Goal: Task Accomplishment & Management: Complete application form

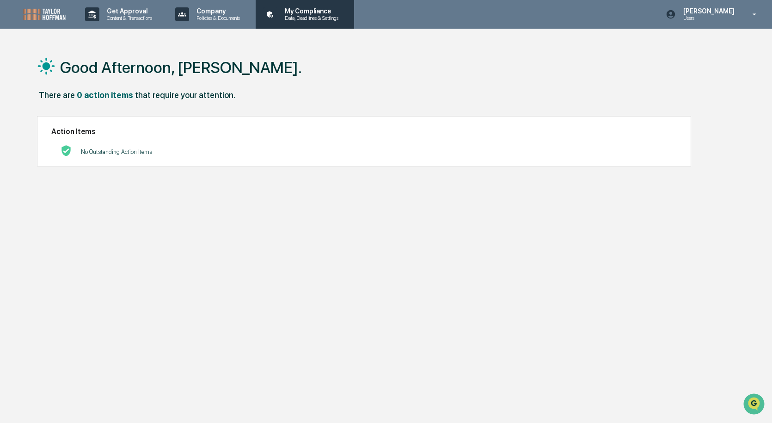
click at [285, 12] on p "My Compliance" at bounding box center [310, 10] width 66 height 7
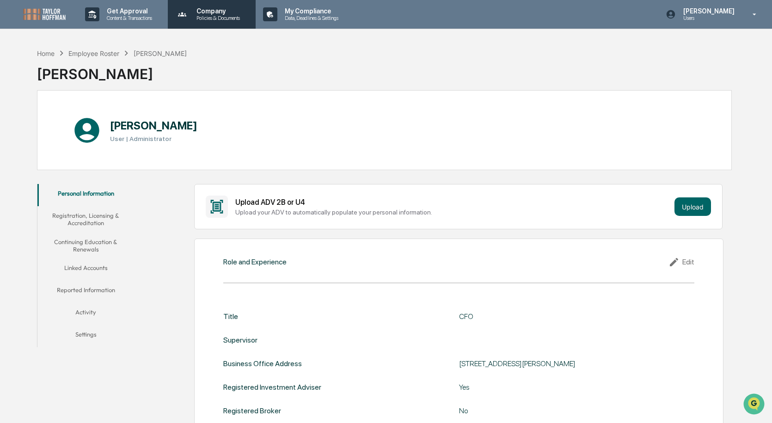
click at [222, 23] on div "Company Policies & Documents" at bounding box center [210, 14] width 79 height 29
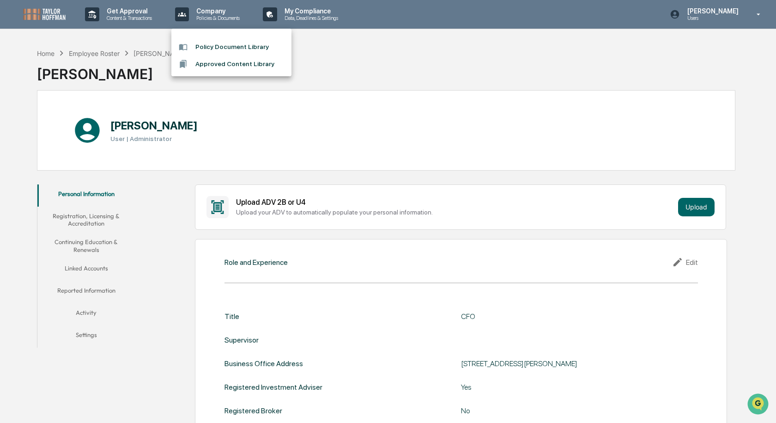
click at [134, 18] on div at bounding box center [388, 211] width 776 height 423
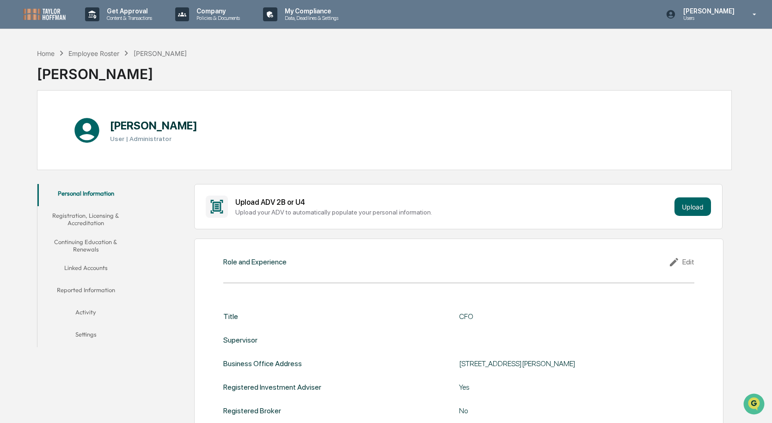
click at [134, 18] on p "Content & Transactions" at bounding box center [127, 18] width 57 height 6
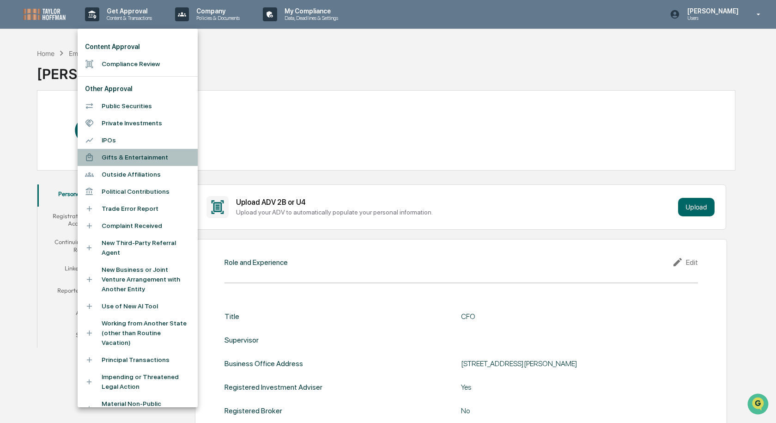
click at [147, 162] on li "Gifts & Entertainment" at bounding box center [138, 157] width 120 height 17
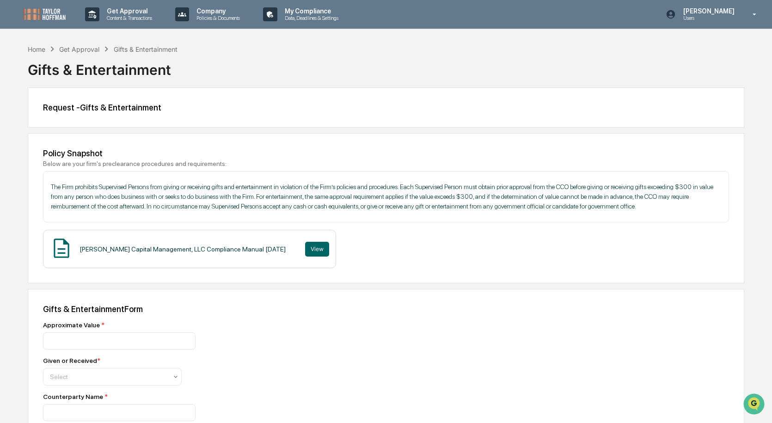
scroll to position [46, 0]
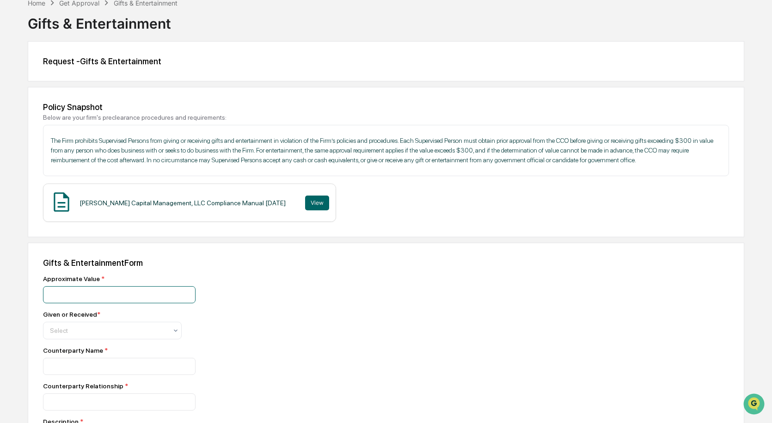
click at [57, 299] on input "number" at bounding box center [119, 294] width 152 height 17
type input "***"
click at [67, 336] on div "Select" at bounding box center [108, 330] width 127 height 13
click at [63, 355] on div "Given" at bounding box center [112, 353] width 138 height 18
click at [67, 364] on input at bounding box center [119, 366] width 152 height 17
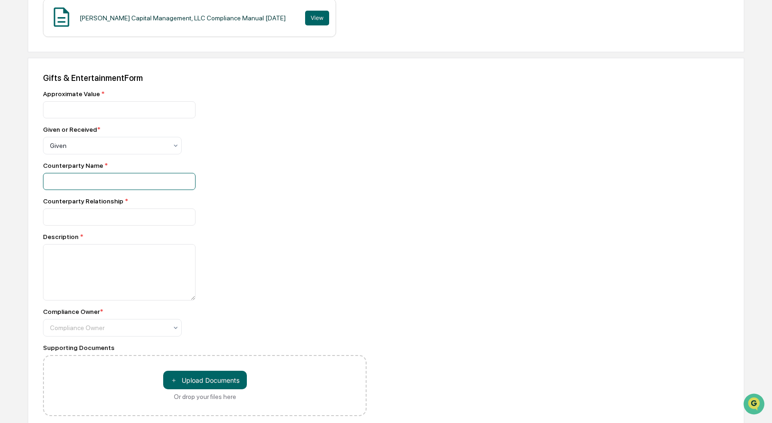
scroll to position [267, 0]
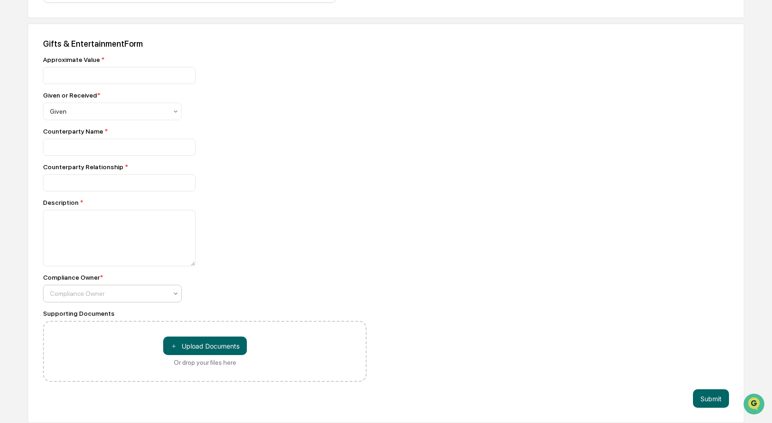
click at [115, 289] on div at bounding box center [108, 293] width 117 height 9
click at [250, 280] on div "Compliance Owner *" at bounding box center [204, 277] width 323 height 7
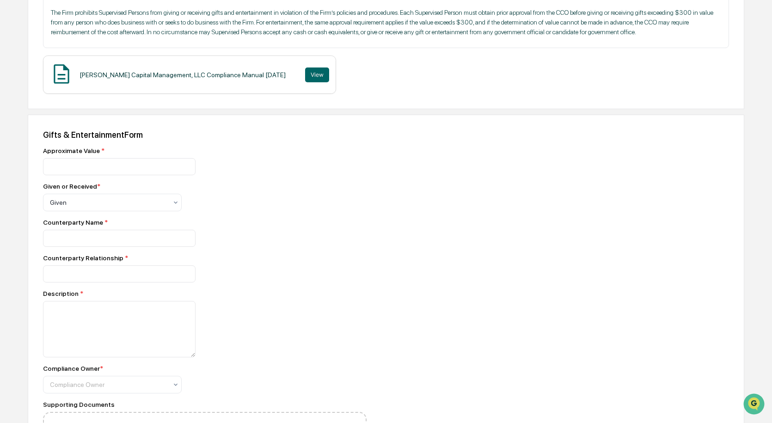
scroll to position [128, 0]
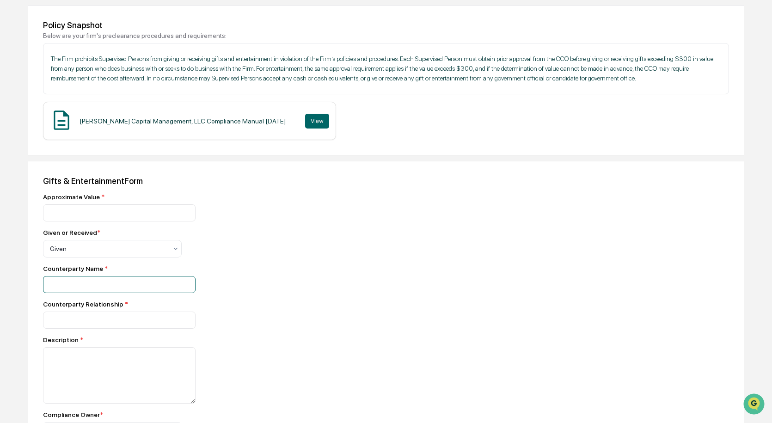
click at [131, 278] on input at bounding box center [119, 284] width 152 height 17
click at [282, 295] on div "Approximate Value * *** Given or Received * Given Counterparty Name * Counterpa…" at bounding box center [204, 356] width 323 height 326
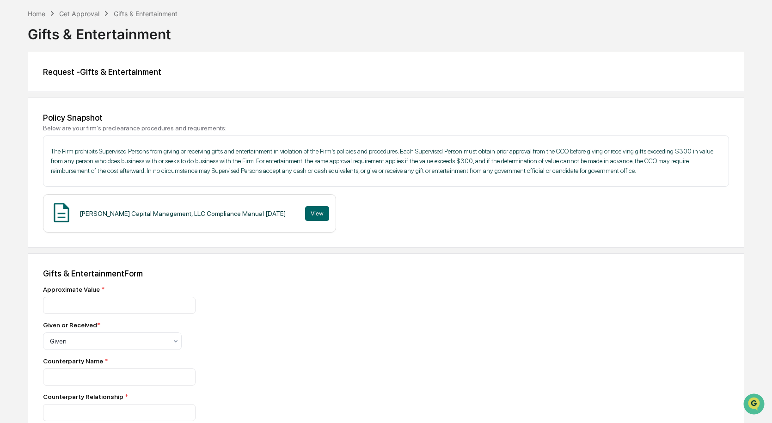
scroll to position [0, 0]
